Goal: Transaction & Acquisition: Download file/media

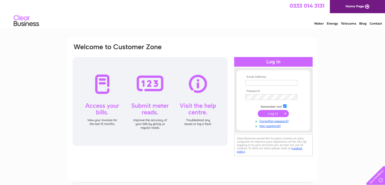
type input "[EMAIL_ADDRESS][DOMAIN_NAME]"
click at [269, 112] on input "submit" at bounding box center [272, 113] width 31 height 7
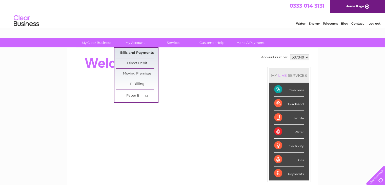
click at [124, 51] on link "Bills and Payments" at bounding box center [137, 53] width 42 height 10
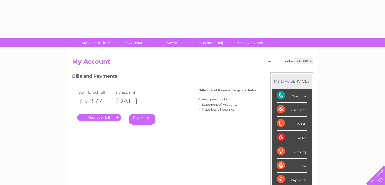
click at [126, 53] on div "Account number 537340 My Account MY LIVE SERVICES Telecoms Broadband Mobile Wat…" at bounding box center [192, 131] width 250 height 167
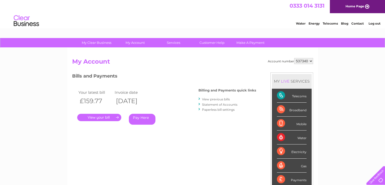
click at [109, 117] on link "." at bounding box center [99, 117] width 44 height 7
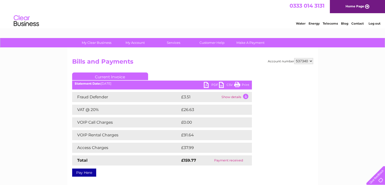
click at [206, 83] on link "PDF" at bounding box center [211, 85] width 15 height 7
click at [374, 24] on link "Log out" at bounding box center [374, 23] width 12 height 4
